Goal: Information Seeking & Learning: Learn about a topic

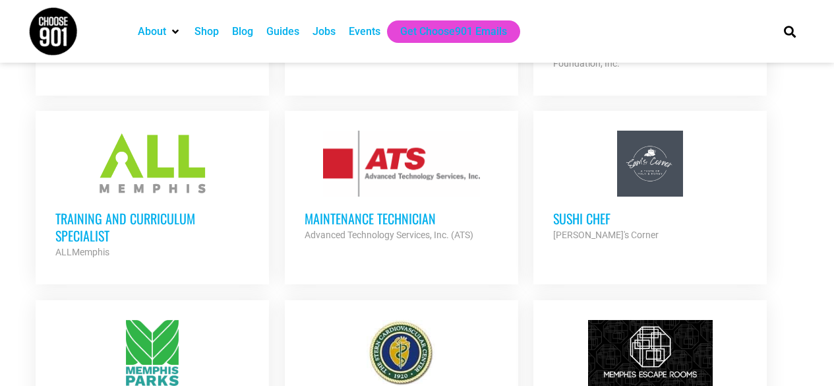
scroll to position [857, 0]
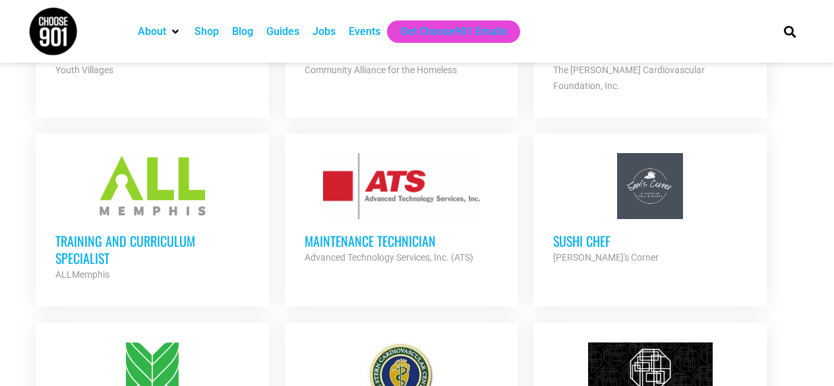
click at [411, 219] on div "Maintenance Technician Advanced Technology Services, Inc. (ATS) Partner Org" at bounding box center [402, 242] width 194 height 46
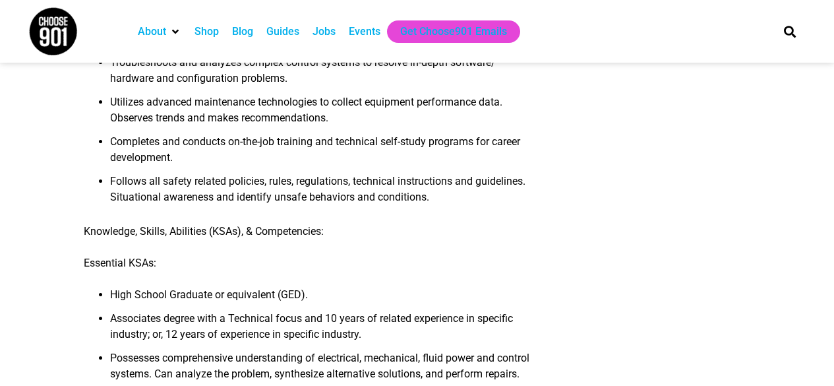
scroll to position [593, 0]
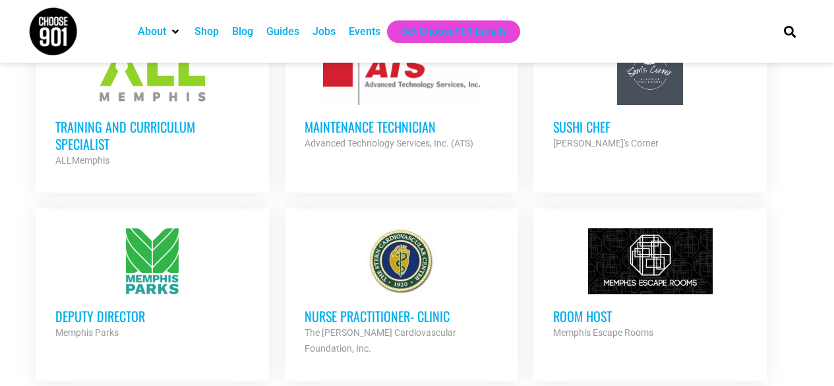
scroll to position [989, 0]
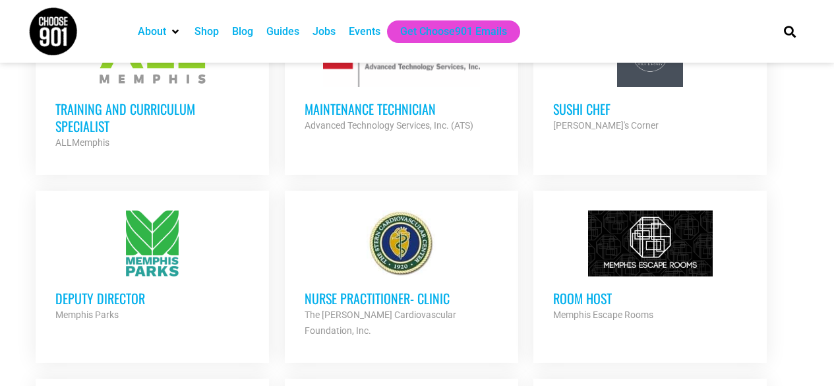
click at [208, 107] on h3 "Training and Curriculum Specialist" at bounding box center [152, 117] width 194 height 34
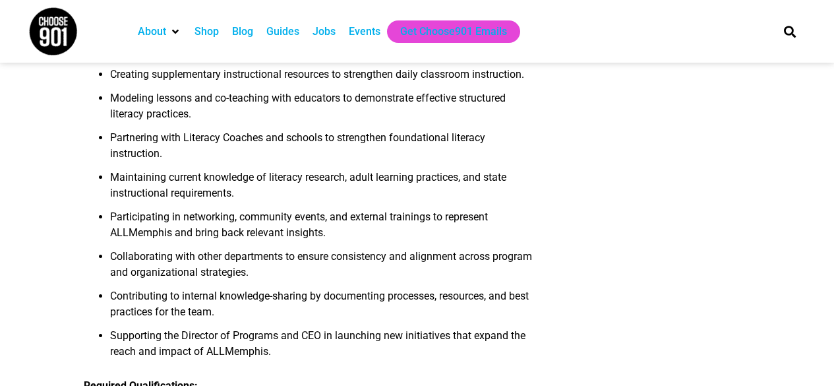
scroll to position [791, 0]
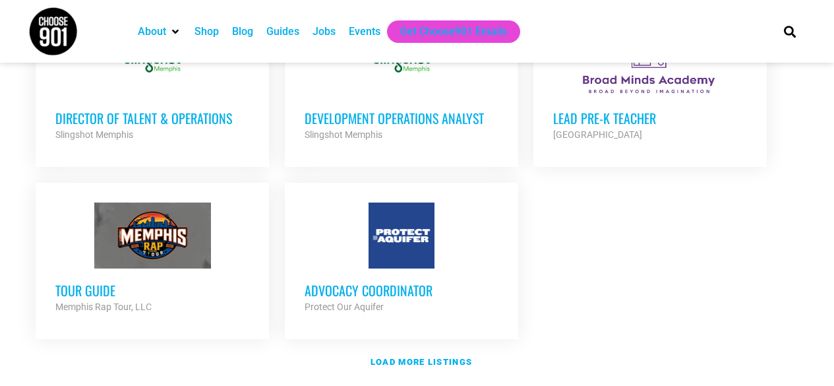
scroll to position [1582, 0]
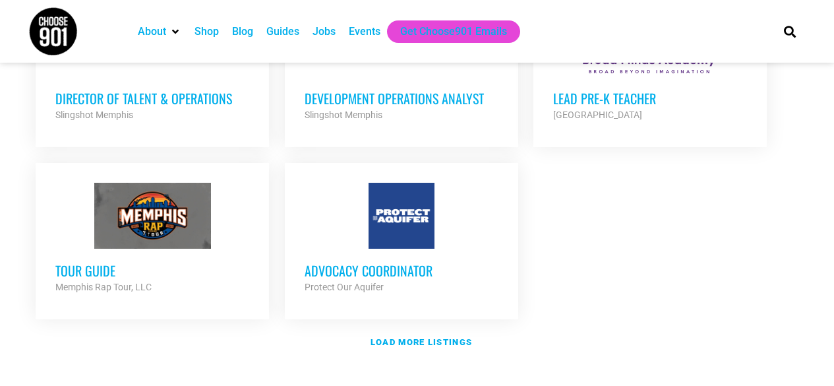
click at [326, 28] on div "Jobs" at bounding box center [324, 32] width 23 height 16
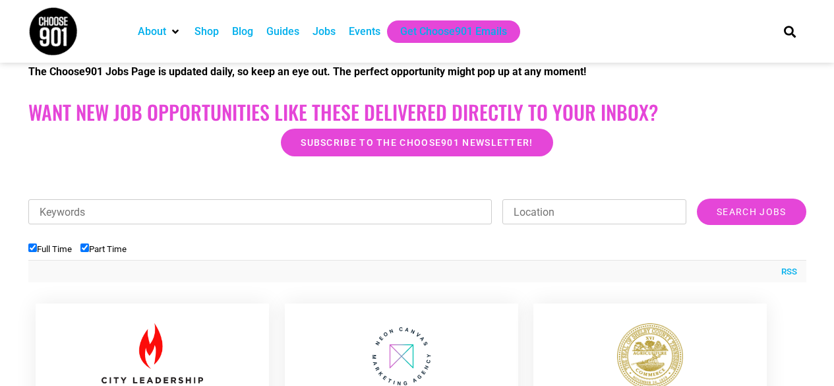
scroll to position [264, 0]
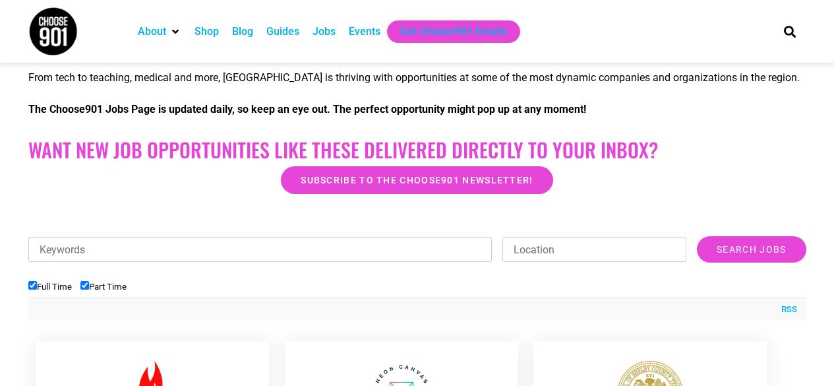
click at [596, 251] on input "Location" at bounding box center [594, 249] width 184 height 25
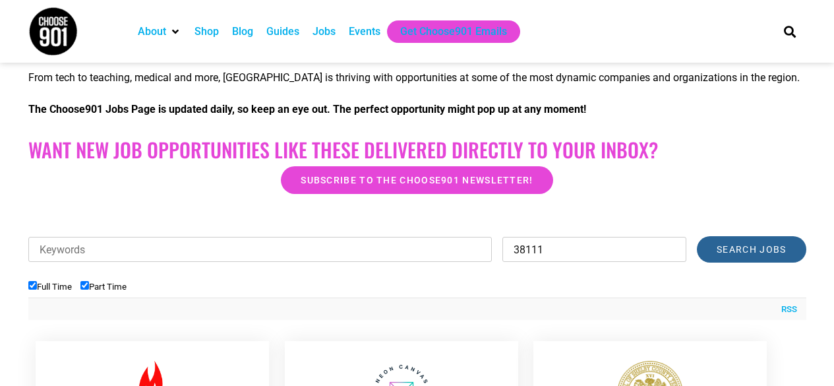
type input "38111"
click at [750, 251] on input "Search Jobs" at bounding box center [751, 249] width 109 height 26
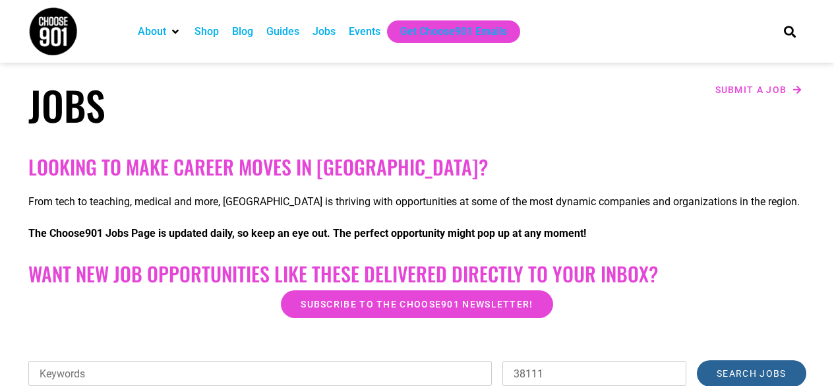
scroll to position [132, 0]
